Goal: Task Accomplishment & Management: Use online tool/utility

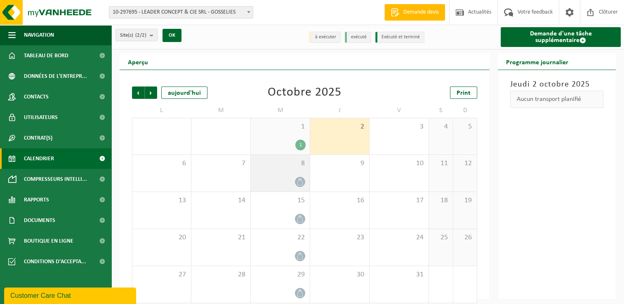
click at [279, 179] on div at bounding box center [280, 182] width 51 height 11
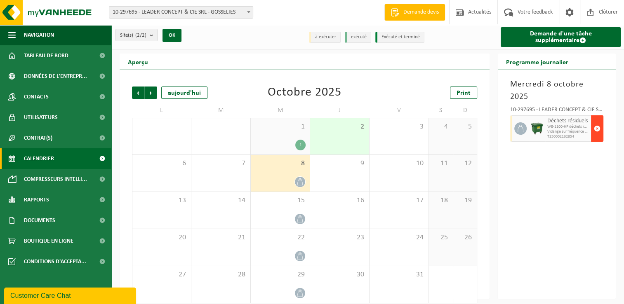
click at [597, 120] on span "button" at bounding box center [597, 128] width 7 height 16
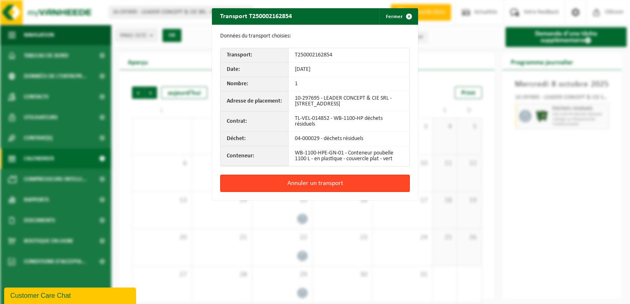
click at [333, 187] on button "Annuler un transport" at bounding box center [315, 183] width 190 height 17
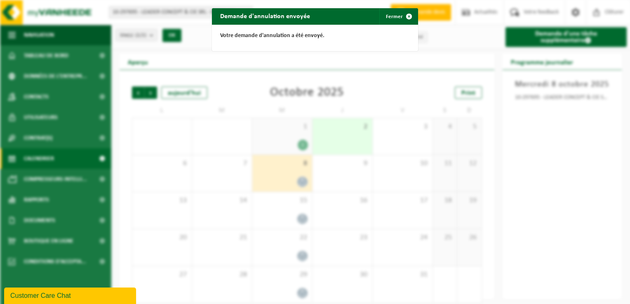
drag, startPoint x: 391, startPoint y: 18, endPoint x: 379, endPoint y: 41, distance: 26.4
click at [391, 19] on button "Fermer" at bounding box center [398, 16] width 38 height 16
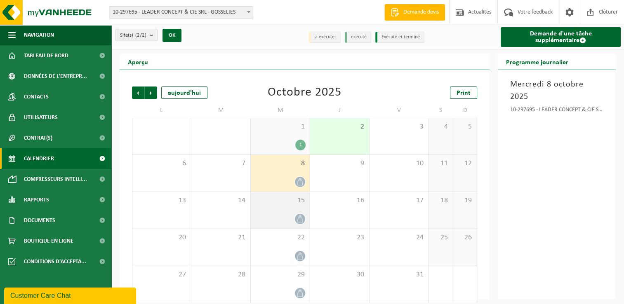
click at [288, 210] on div "15" at bounding box center [280, 210] width 59 height 37
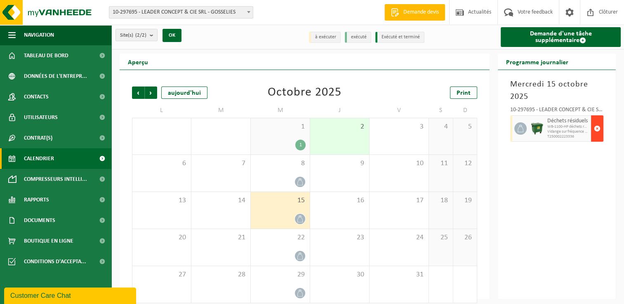
click at [597, 129] on span "button" at bounding box center [597, 128] width 7 height 16
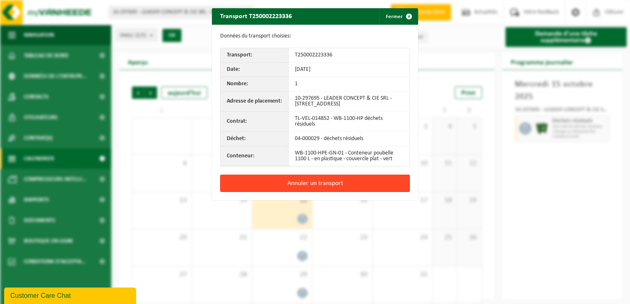
click at [313, 188] on button "Annuler un transport" at bounding box center [315, 183] width 190 height 17
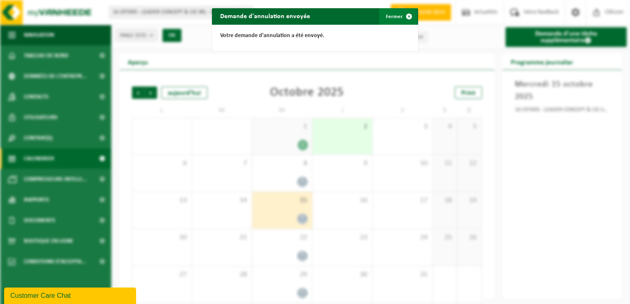
click at [393, 16] on button "Fermer" at bounding box center [398, 16] width 38 height 16
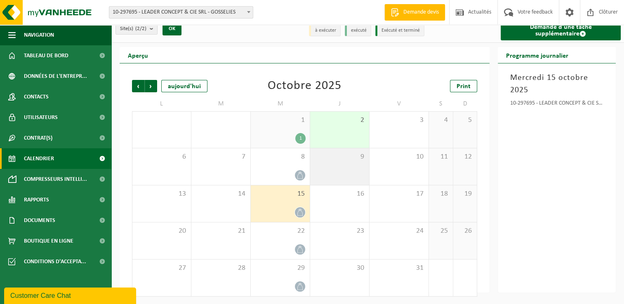
scroll to position [8, 0]
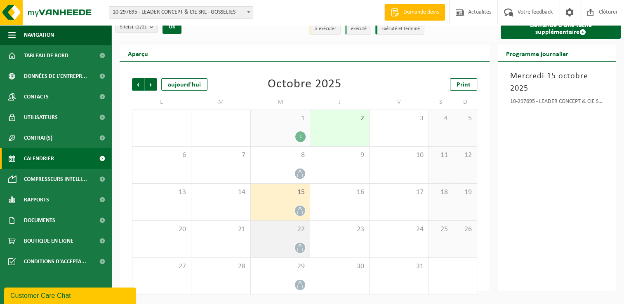
click at [277, 245] on div at bounding box center [280, 247] width 51 height 11
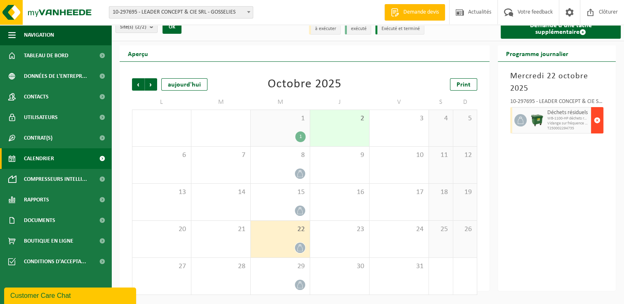
click at [595, 122] on span "button" at bounding box center [597, 120] width 7 height 16
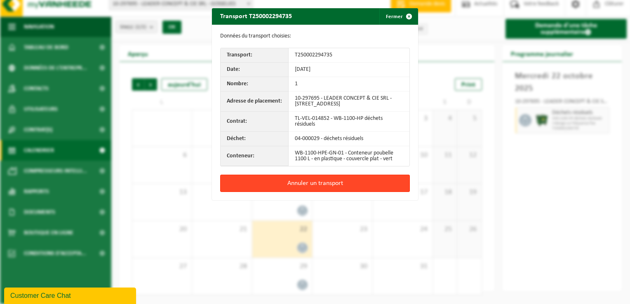
click at [332, 189] on button "Annuler un transport" at bounding box center [315, 183] width 190 height 17
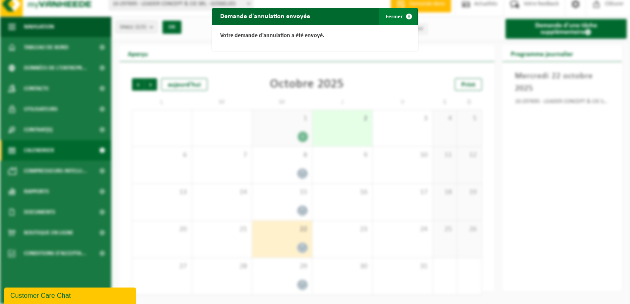
click at [406, 13] on span "button" at bounding box center [409, 16] width 16 height 16
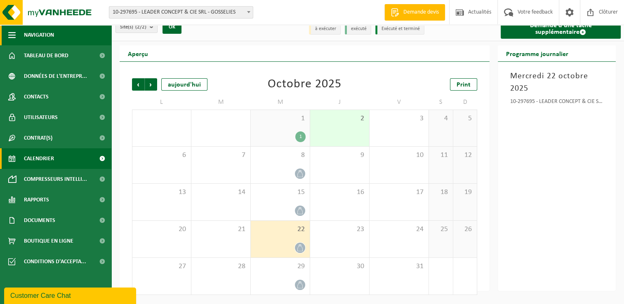
click at [3, 29] on button "Navigation" at bounding box center [55, 35] width 111 height 21
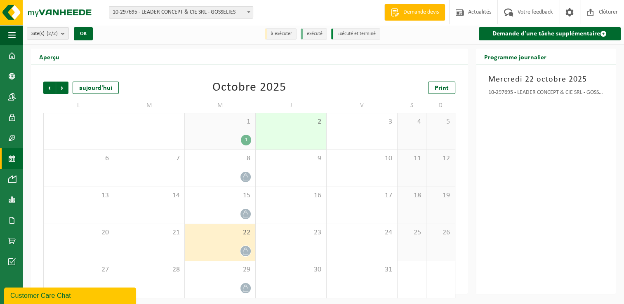
scroll to position [0, 0]
